Goal: Find specific page/section: Find specific page/section

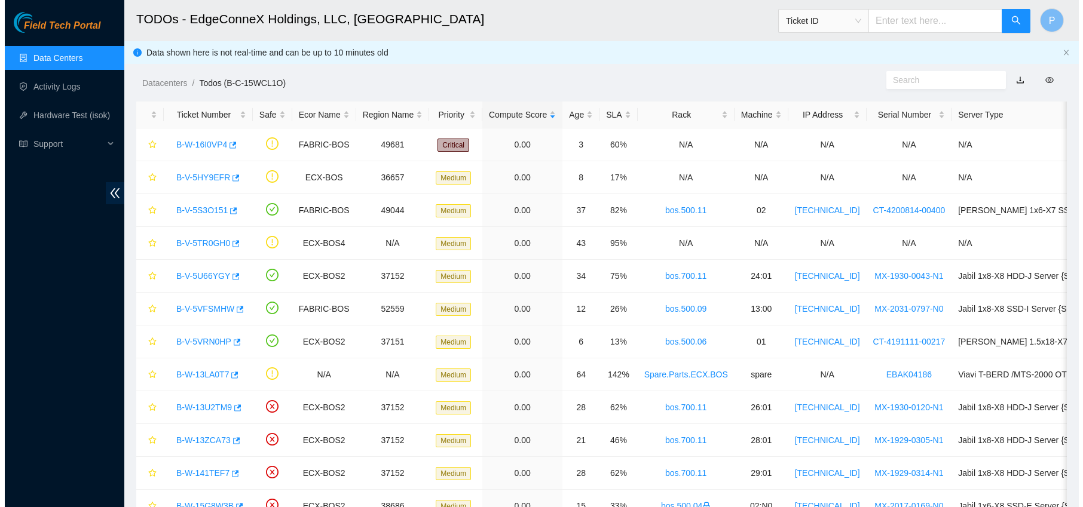
scroll to position [20, 0]
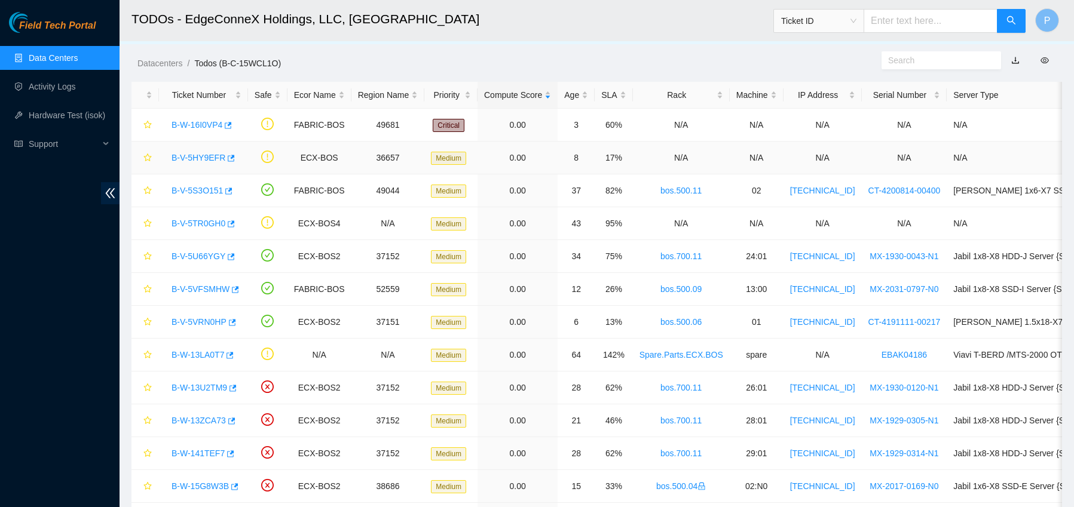
click at [215, 158] on link "B-V-5HY9EFR" at bounding box center [198, 158] width 54 height 10
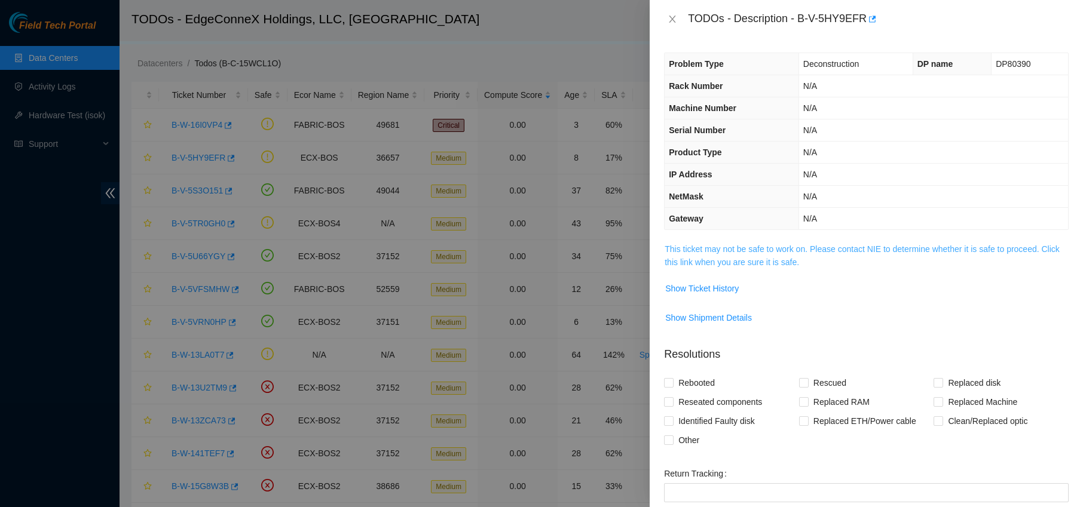
click at [758, 246] on link "This ticket may not be safe to work on. Please contact NIE to determine whether…" at bounding box center [861, 255] width 395 height 23
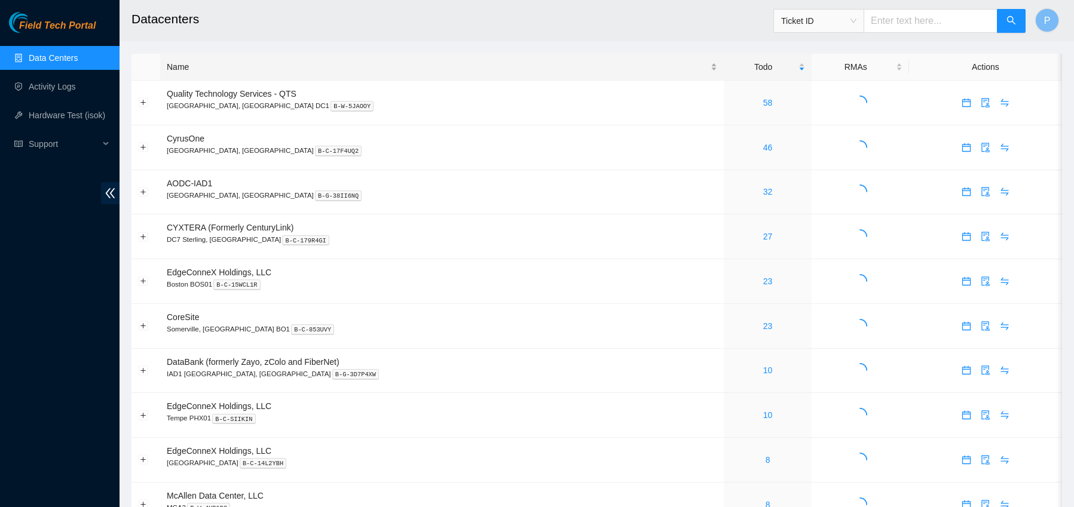
click at [233, 73] on div "Name" at bounding box center [442, 66] width 550 height 13
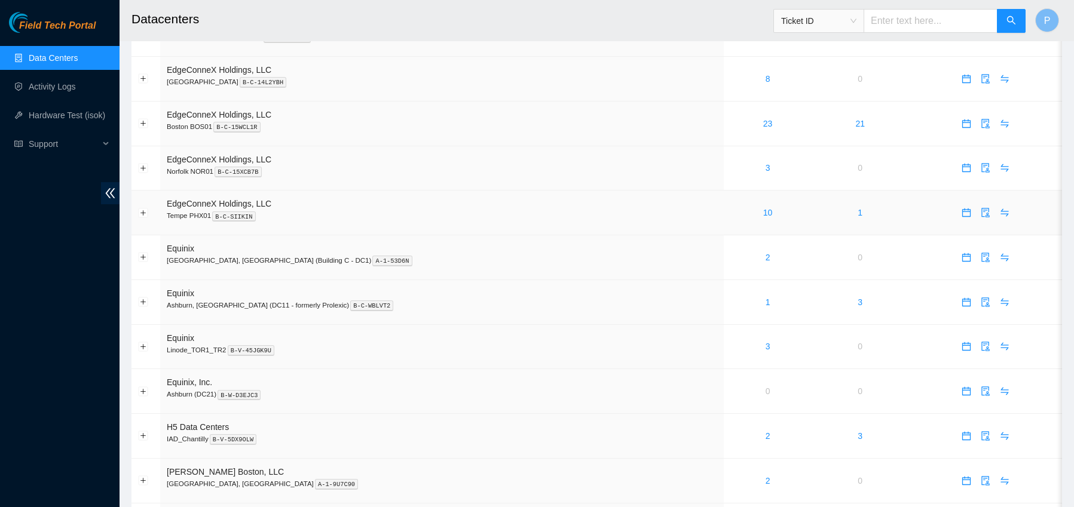
scroll to position [526, 0]
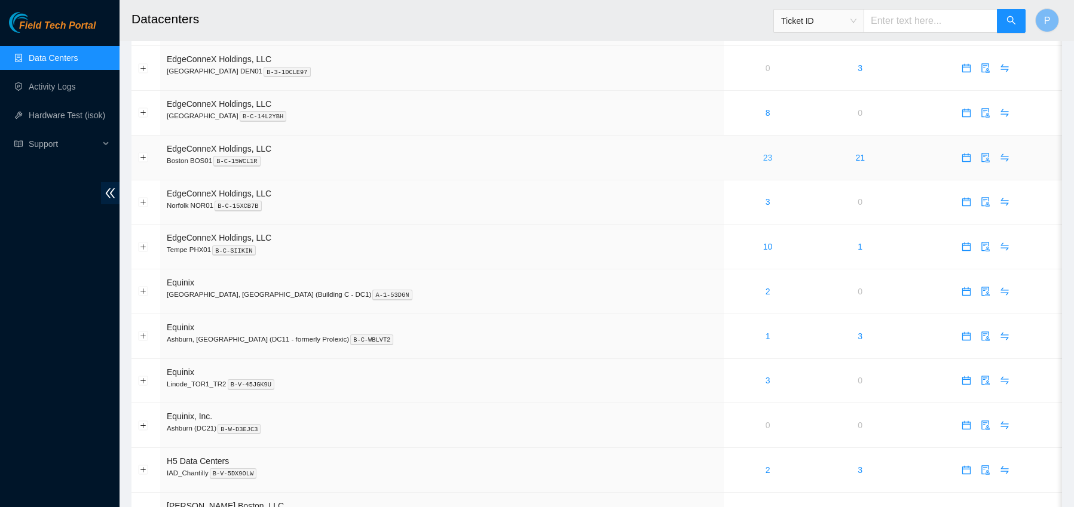
click at [763, 155] on link "23" at bounding box center [768, 158] width 10 height 10
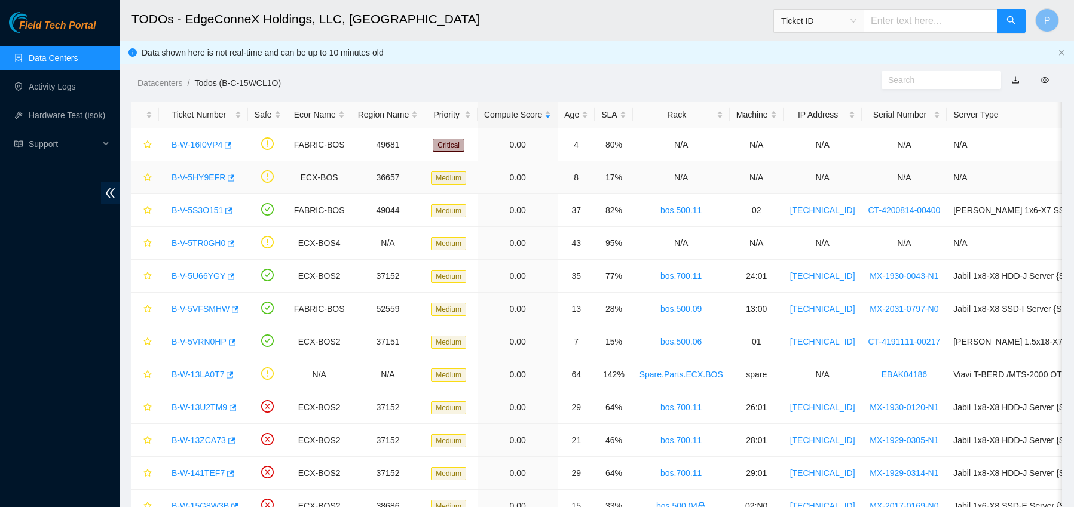
click at [213, 175] on link "B-V-5HY9EFR" at bounding box center [198, 178] width 54 height 10
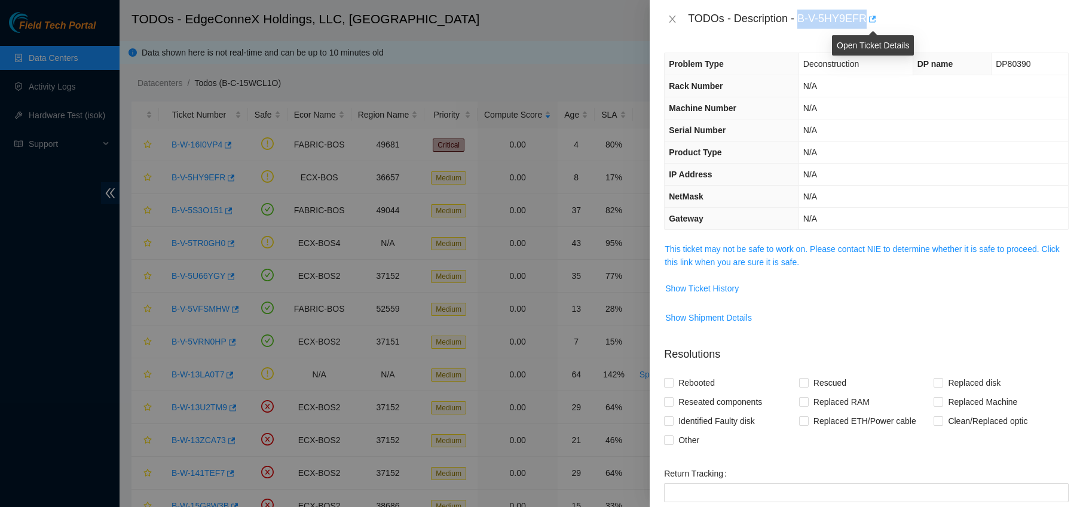
drag, startPoint x: 802, startPoint y: 16, endPoint x: 871, endPoint y: 21, distance: 69.5
click at [871, 21] on div "TODOs - Description - B-V-5HY9EFR" at bounding box center [878, 19] width 381 height 19
copy div "B-V-5HY9EFR"
drag, startPoint x: 672, startPoint y: 19, endPoint x: 728, endPoint y: 4, distance: 58.5
click at [672, 19] on icon "close" at bounding box center [672, 19] width 7 height 7
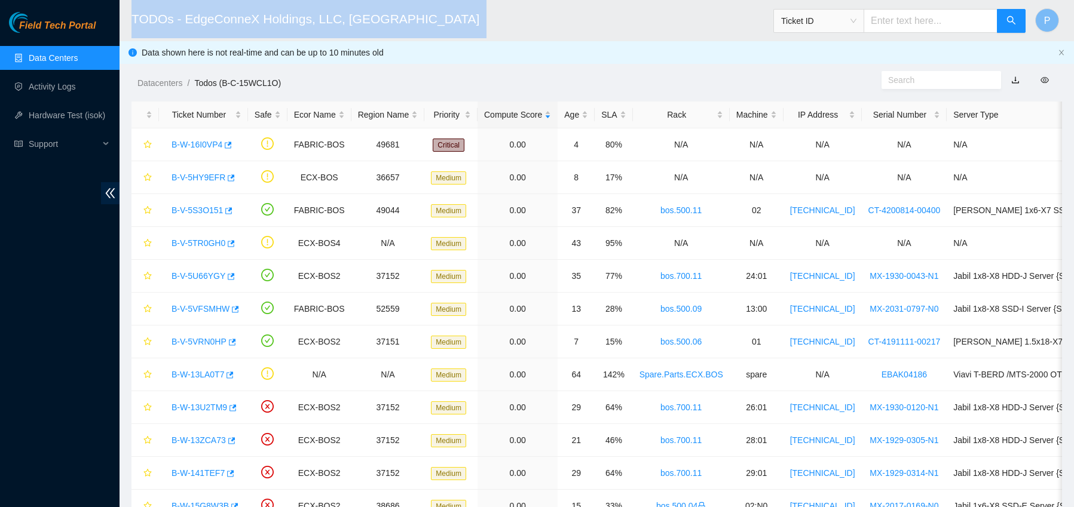
drag, startPoint x: 432, startPoint y: 20, endPoint x: 217, endPoint y: 14, distance: 215.2
click at [119, 30] on header "TODOs - EdgeConneX Holdings, LLC, Boston BOS01 Ticket ID P" at bounding box center [656, 20] width 1074 height 41
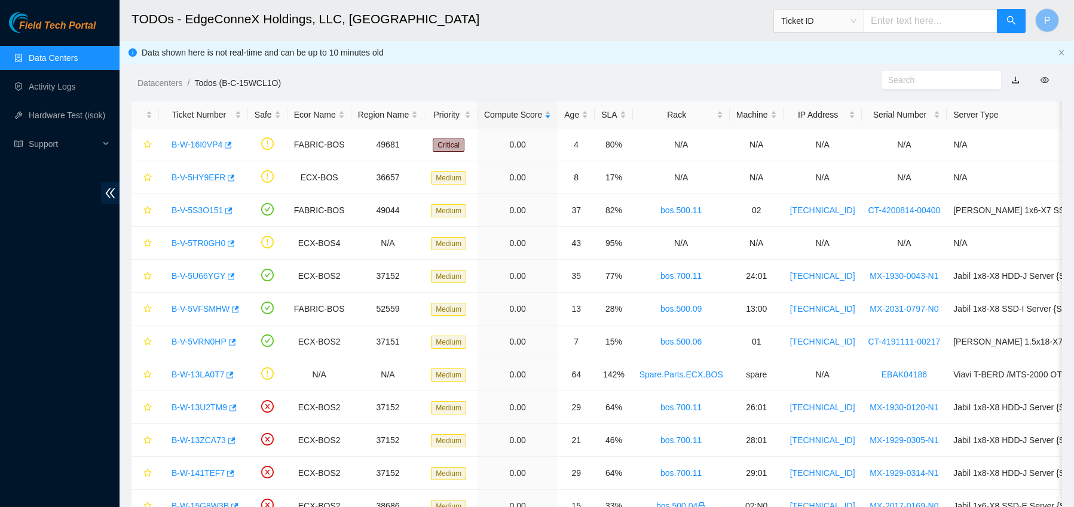
click at [507, 19] on h2 "TODOs - EdgeConneX Holdings, LLC, Boston BOS01" at bounding box center [498, 19] width 735 height 38
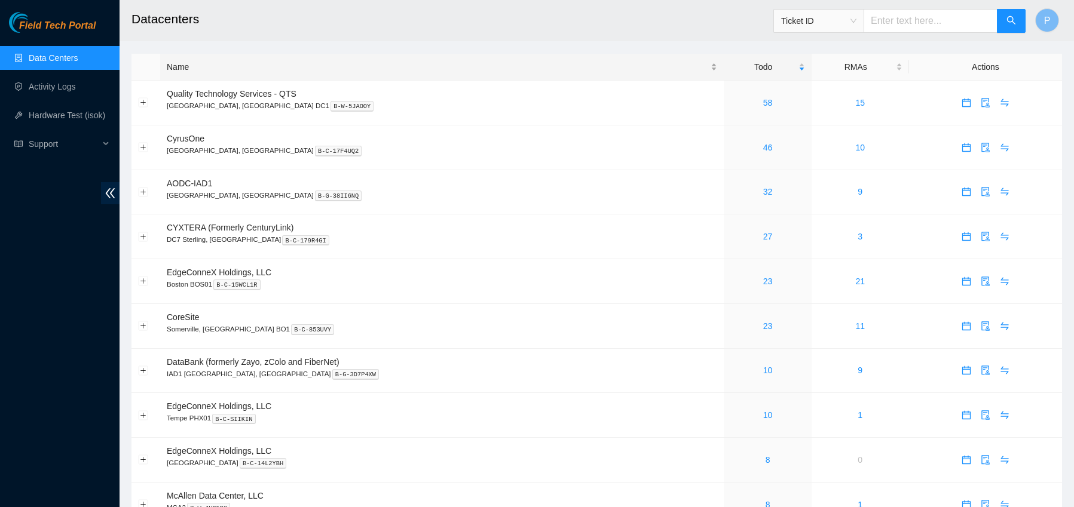
click at [262, 73] on div "Name" at bounding box center [442, 66] width 550 height 13
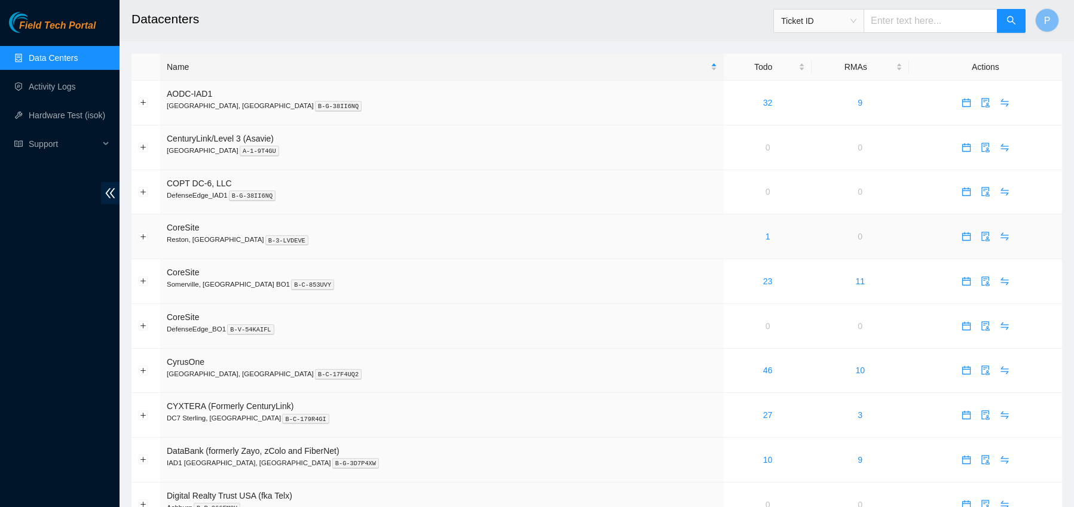
scroll to position [54, 0]
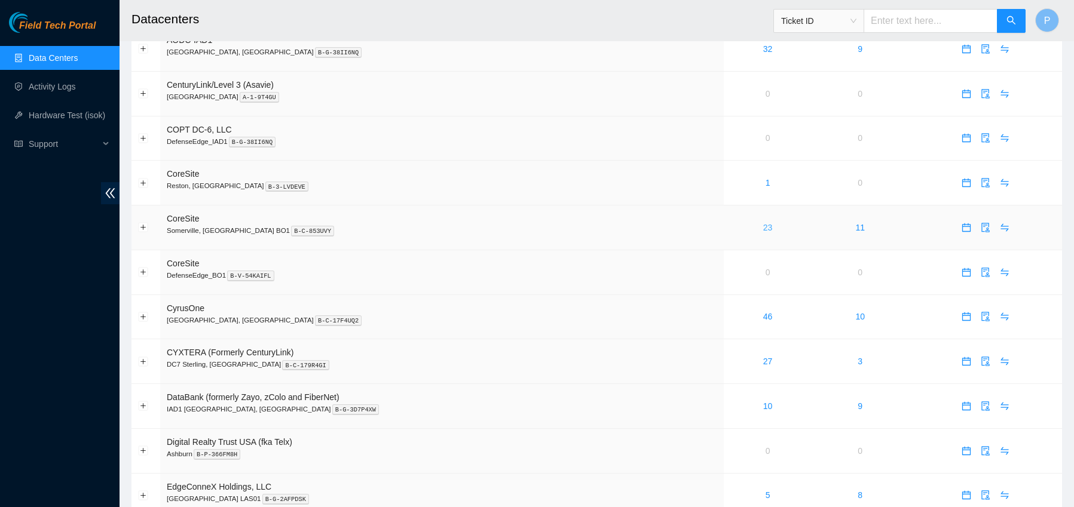
click at [763, 225] on link "23" at bounding box center [768, 228] width 10 height 10
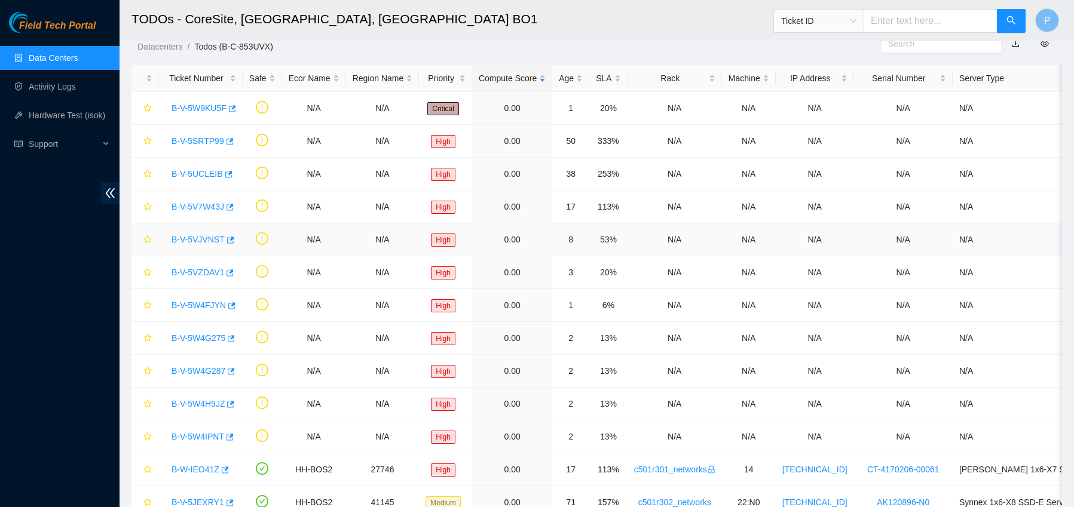
scroll to position [51, 0]
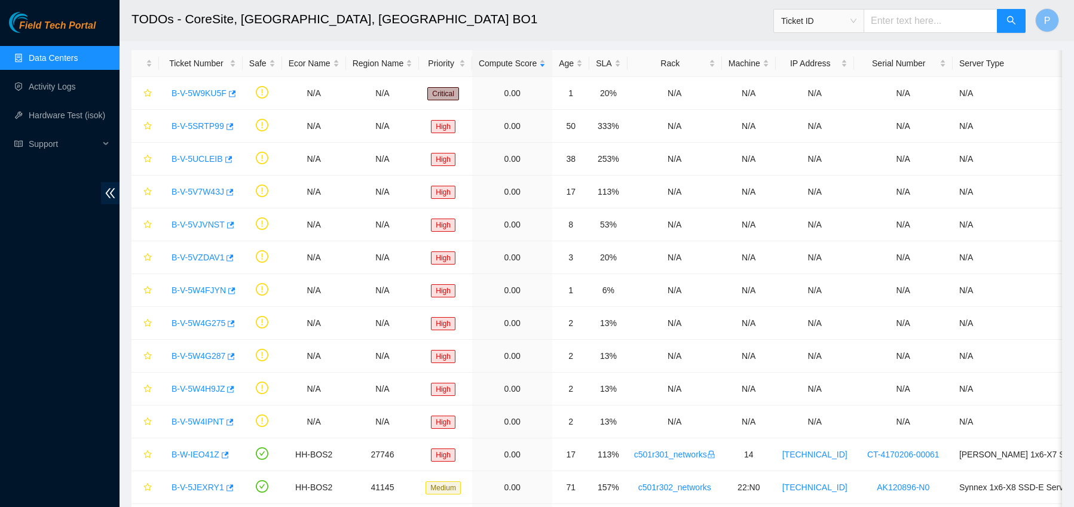
click at [74, 57] on link "Data Centers" at bounding box center [53, 58] width 49 height 10
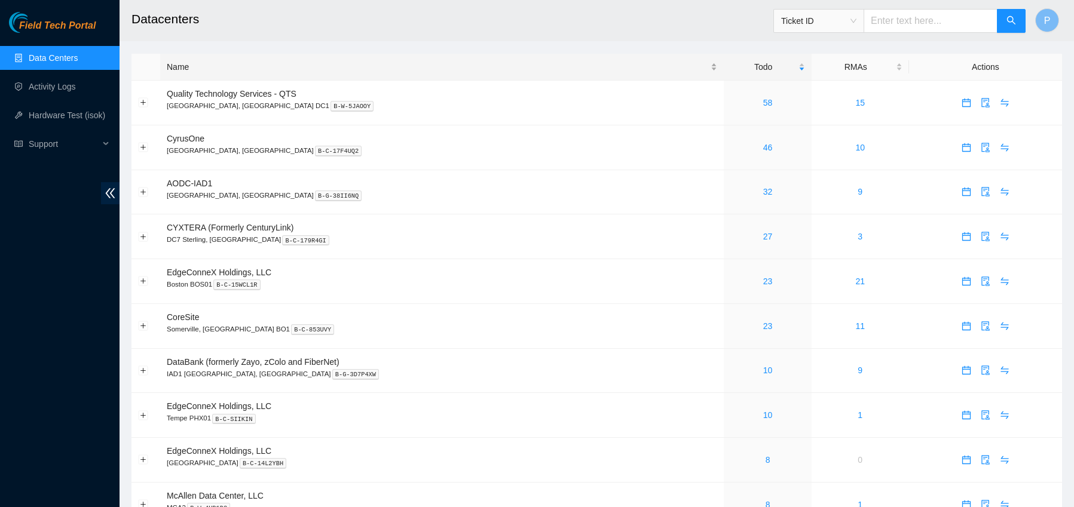
click at [280, 72] on div "Name" at bounding box center [442, 66] width 550 height 13
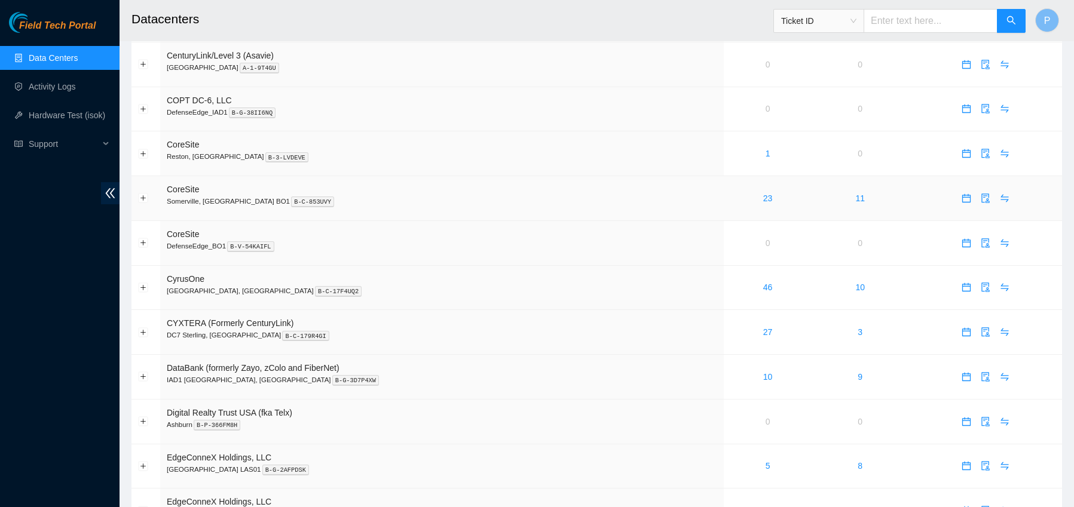
scroll to position [112, 0]
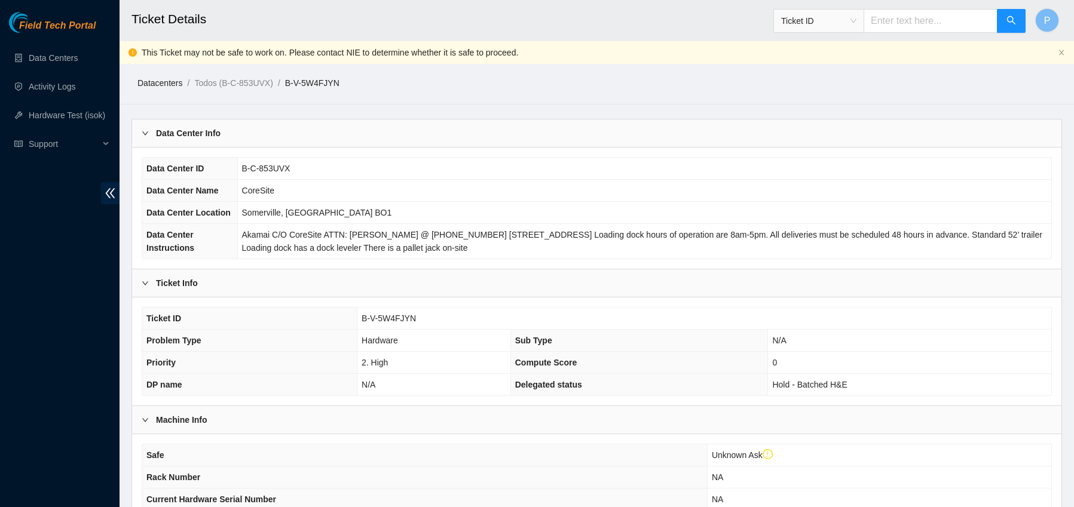
click at [164, 79] on link "Datacenters" at bounding box center [159, 83] width 45 height 10
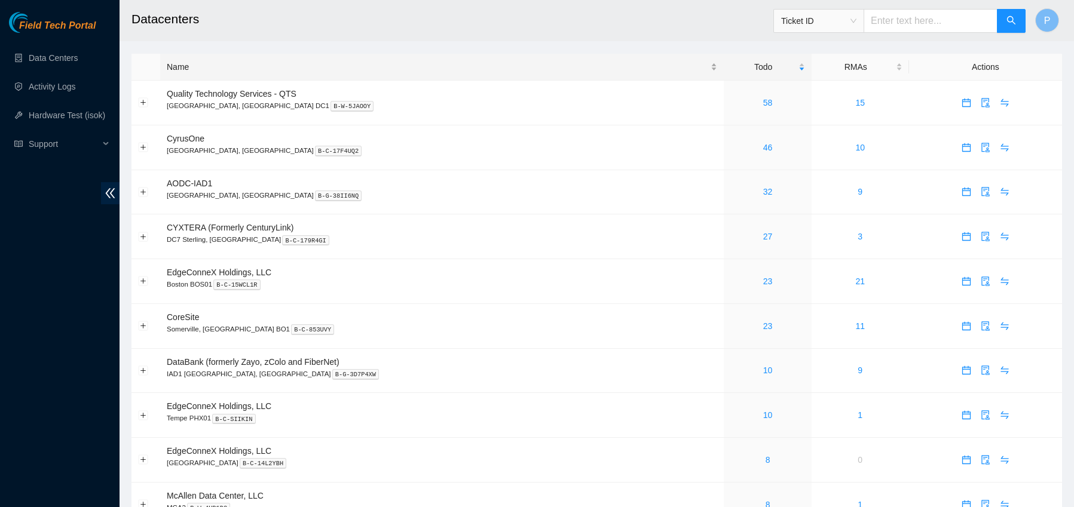
click at [252, 63] on div "Name" at bounding box center [442, 66] width 550 height 13
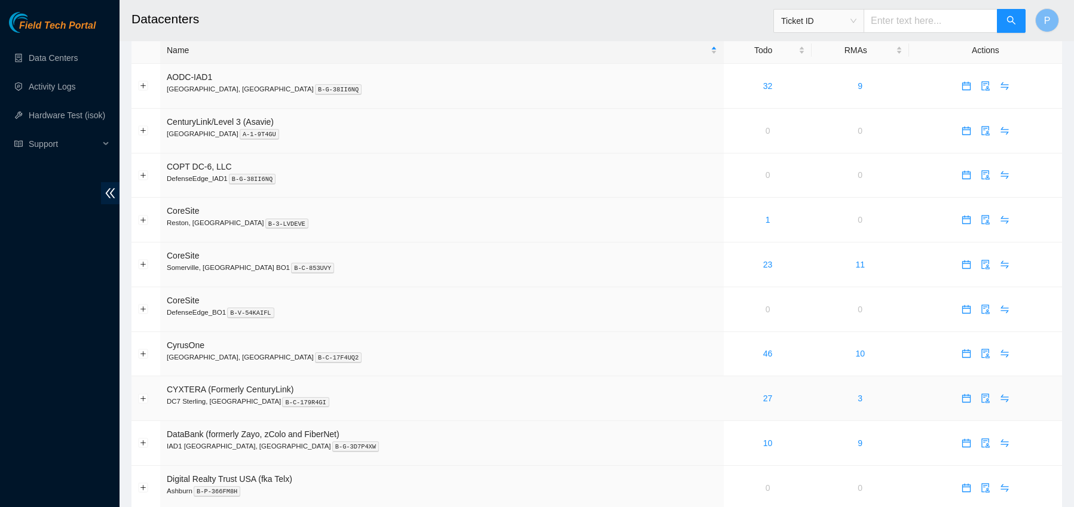
scroll to position [11, 0]
